Goal: Go to known website: Go to known website

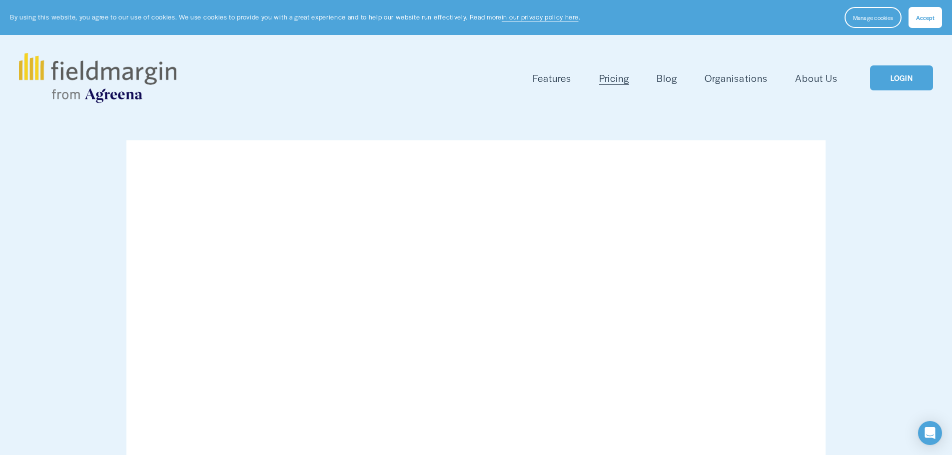
click at [902, 85] on link "LOGIN" at bounding box center [901, 77] width 63 height 25
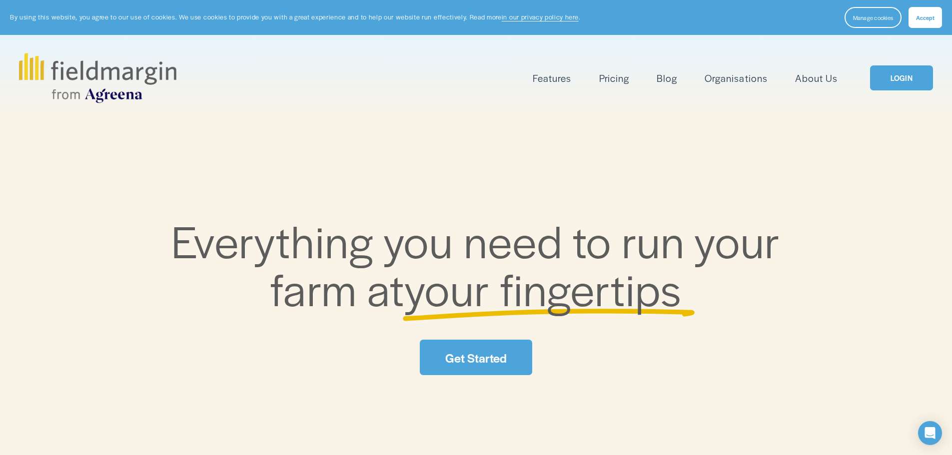
click at [910, 78] on link "LOGIN" at bounding box center [901, 77] width 63 height 25
click at [936, 13] on button "Accept" at bounding box center [924, 17] width 33 height 21
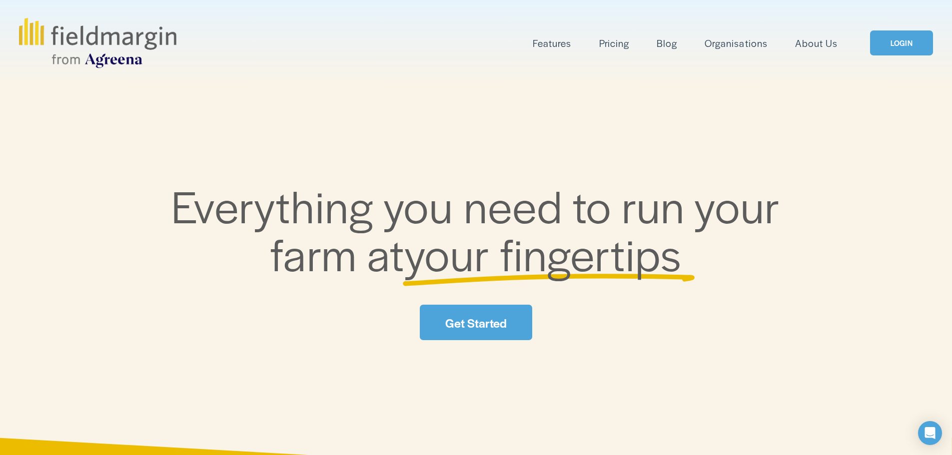
click at [910, 43] on link "LOGIN" at bounding box center [901, 42] width 63 height 25
click at [897, 38] on link "LOGIN" at bounding box center [901, 42] width 63 height 25
